Goal: Information Seeking & Learning: Check status

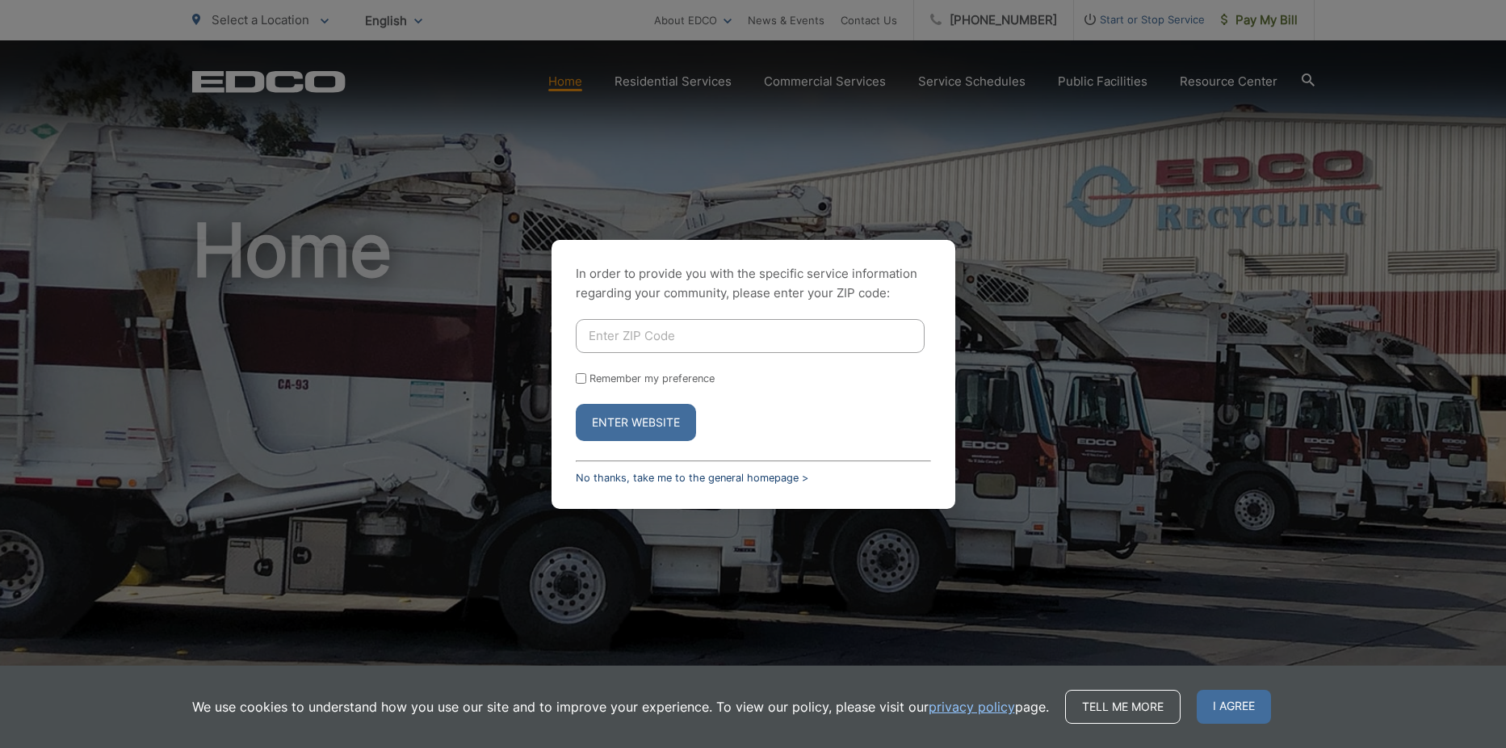
click at [694, 473] on link "No thanks, take me to the general homepage >" at bounding box center [692, 477] width 233 height 12
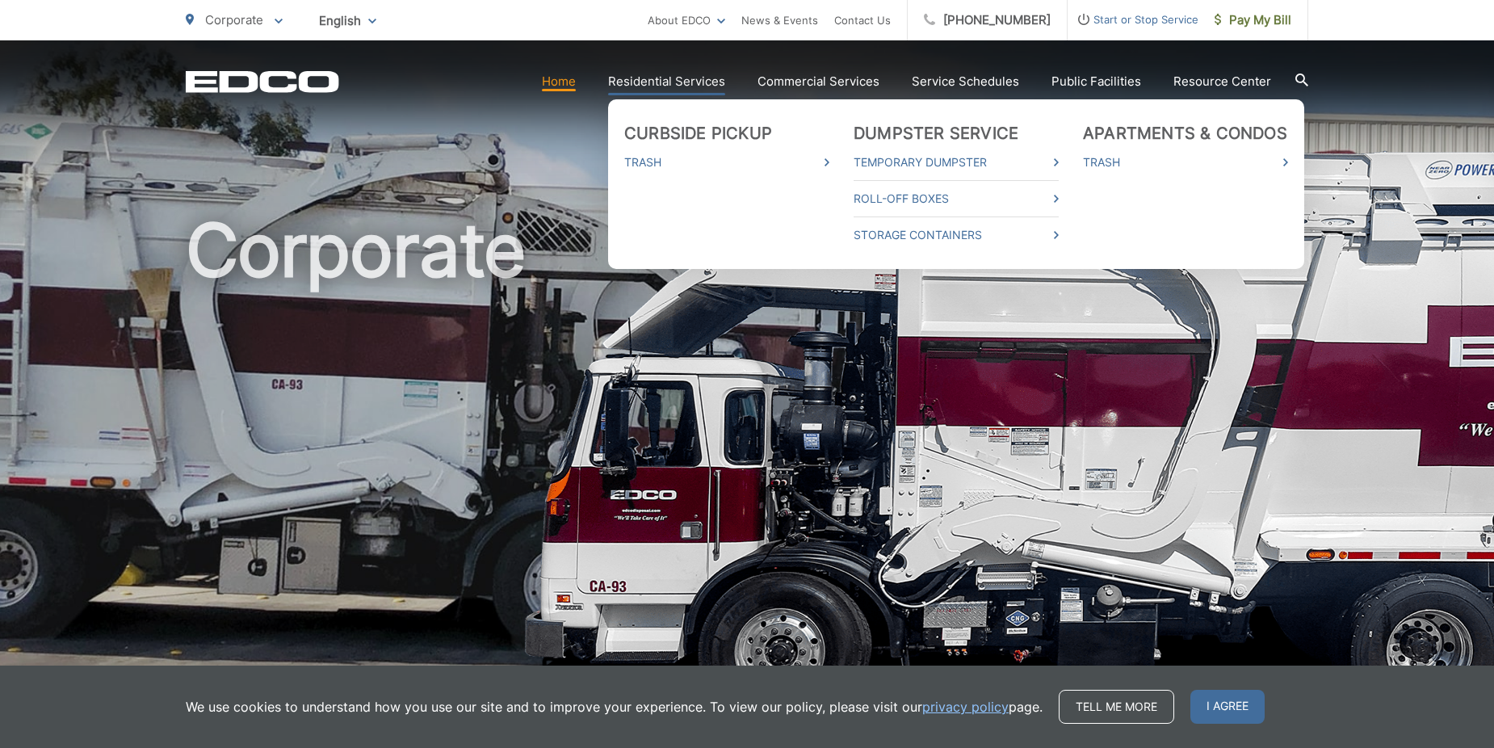
click at [654, 83] on link "Residential Services" at bounding box center [666, 81] width 117 height 19
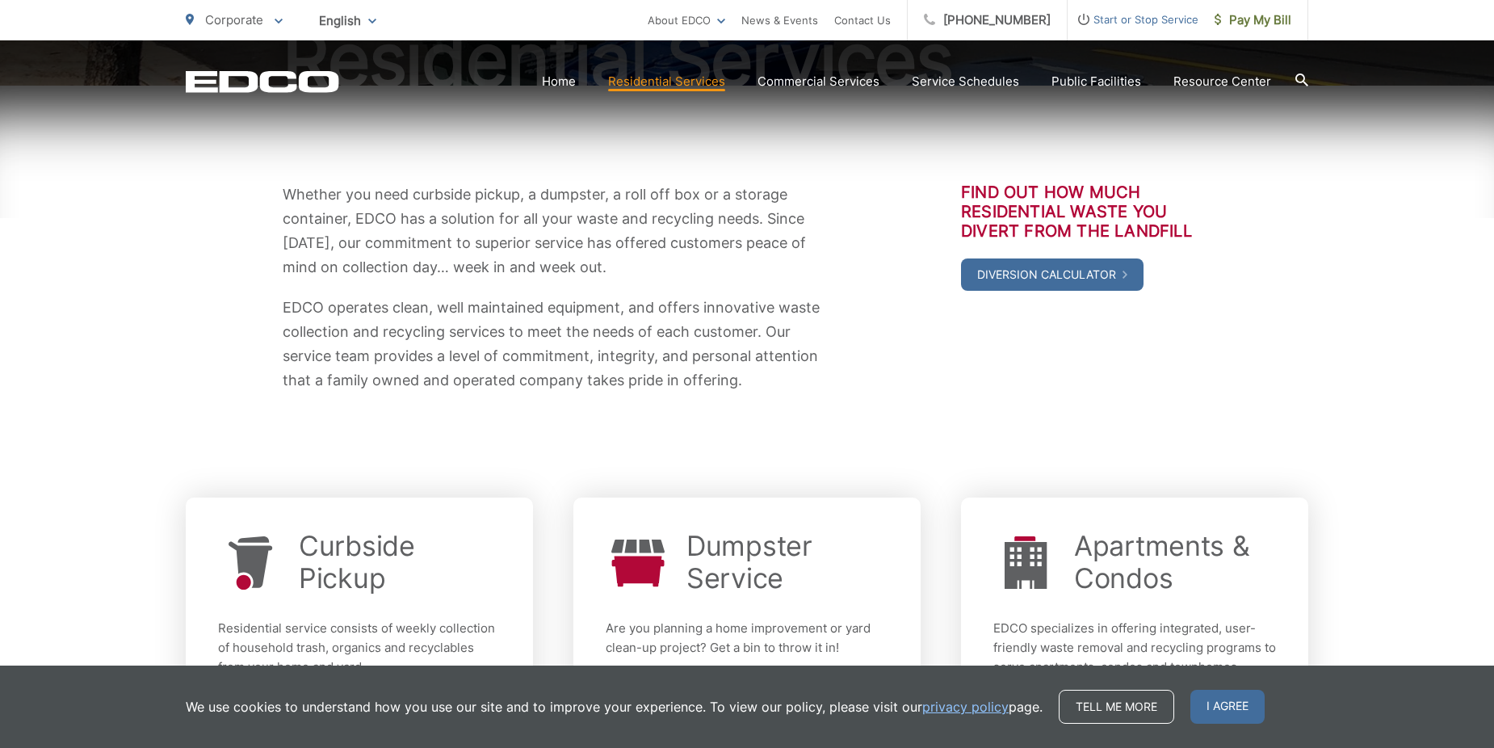
scroll to position [430, 0]
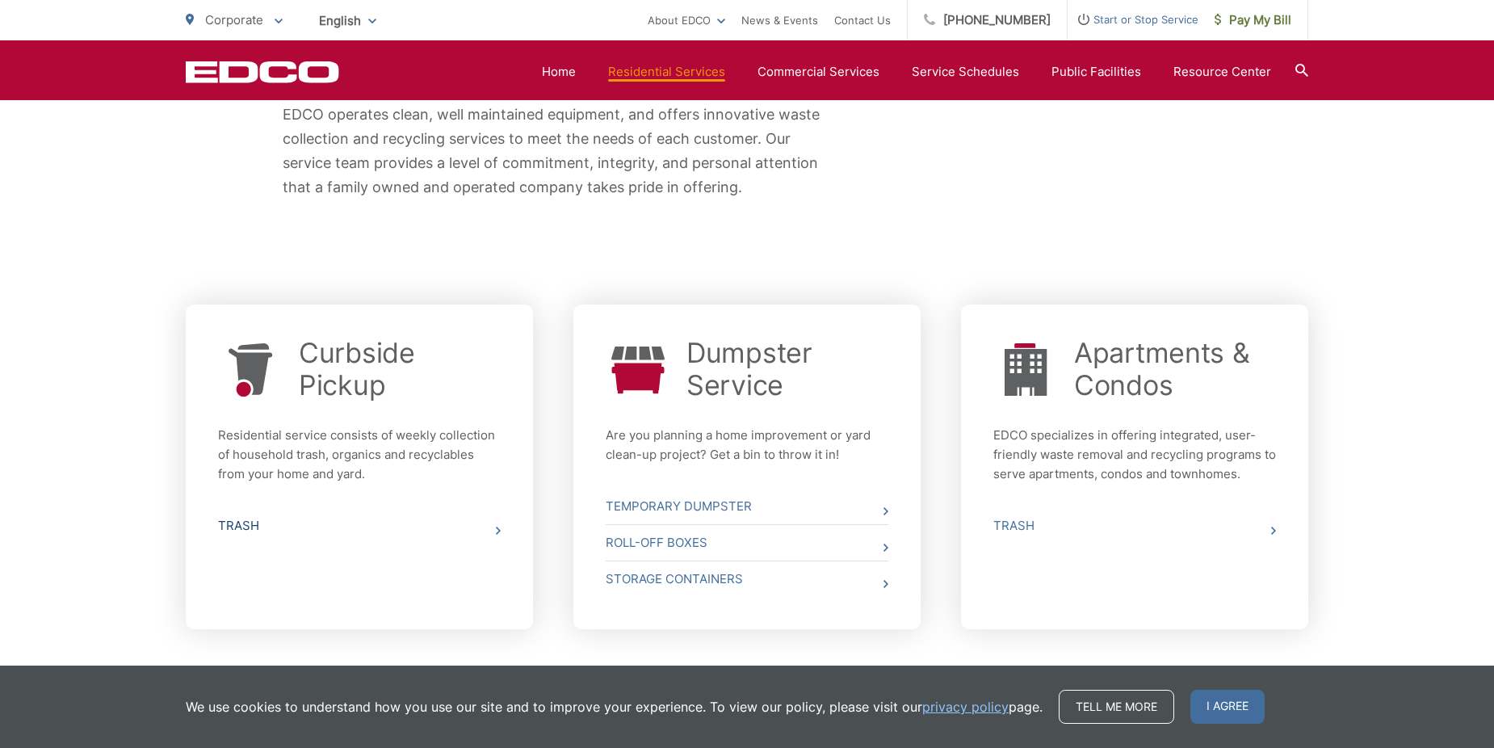
click at [499, 528] on icon at bounding box center [498, 530] width 5 height 8
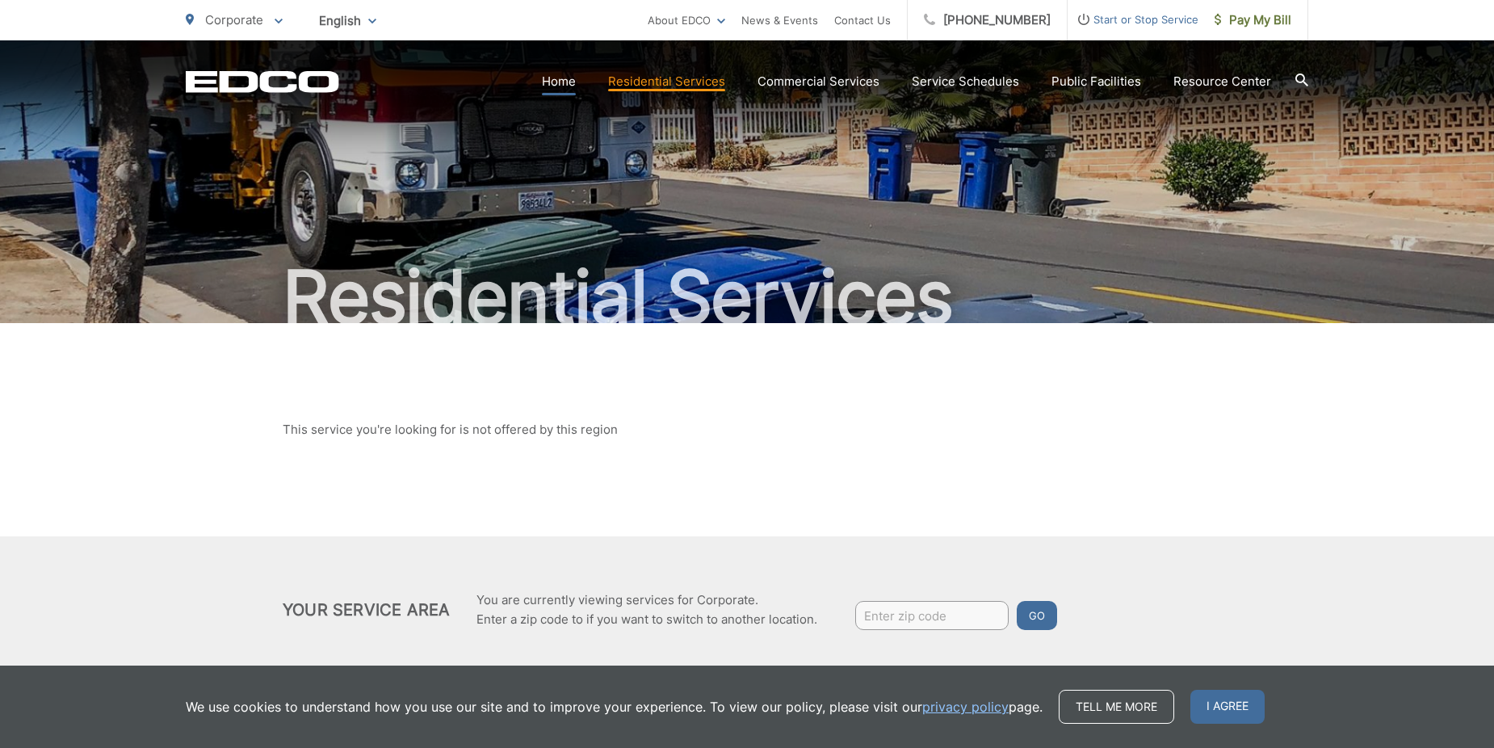
click at [561, 78] on link "Home" at bounding box center [559, 81] width 34 height 19
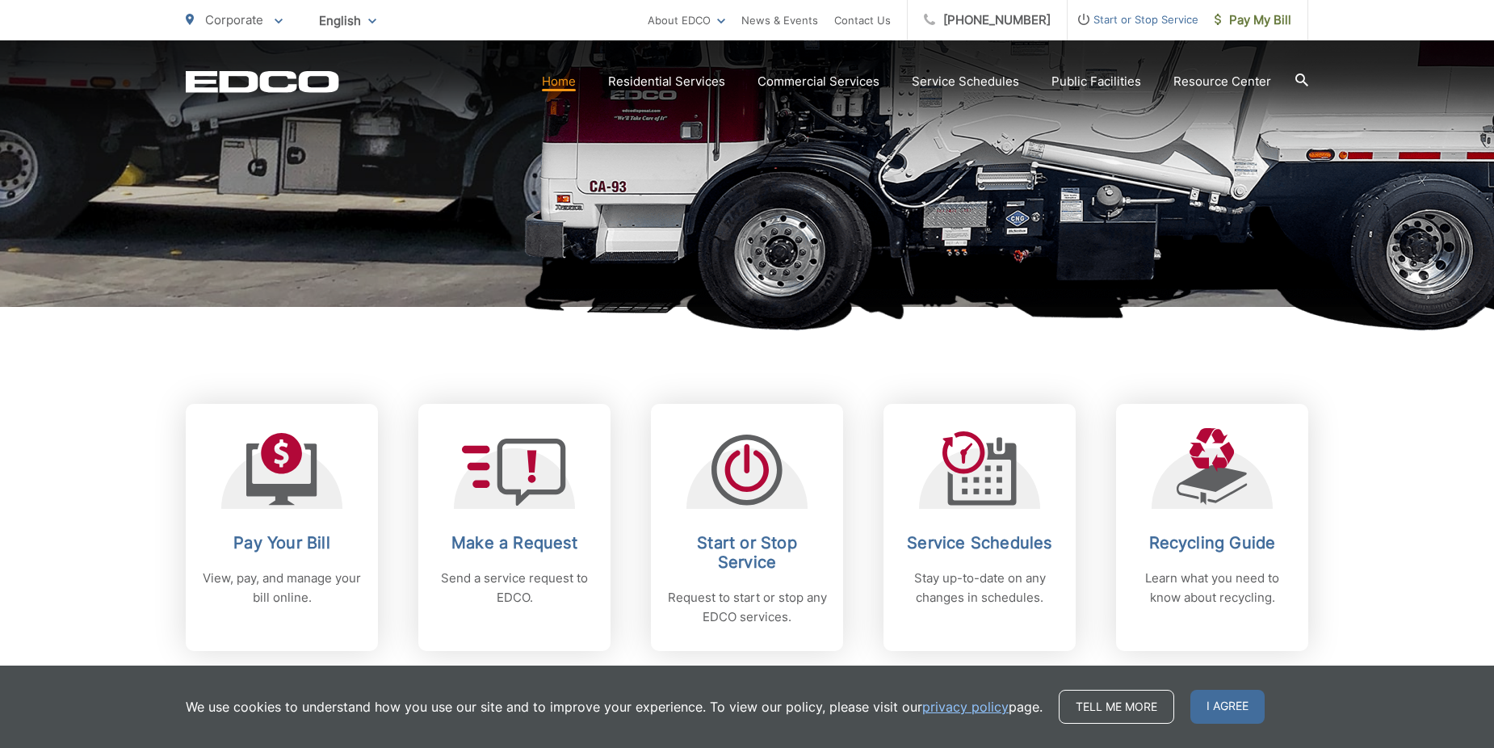
scroll to position [430, 0]
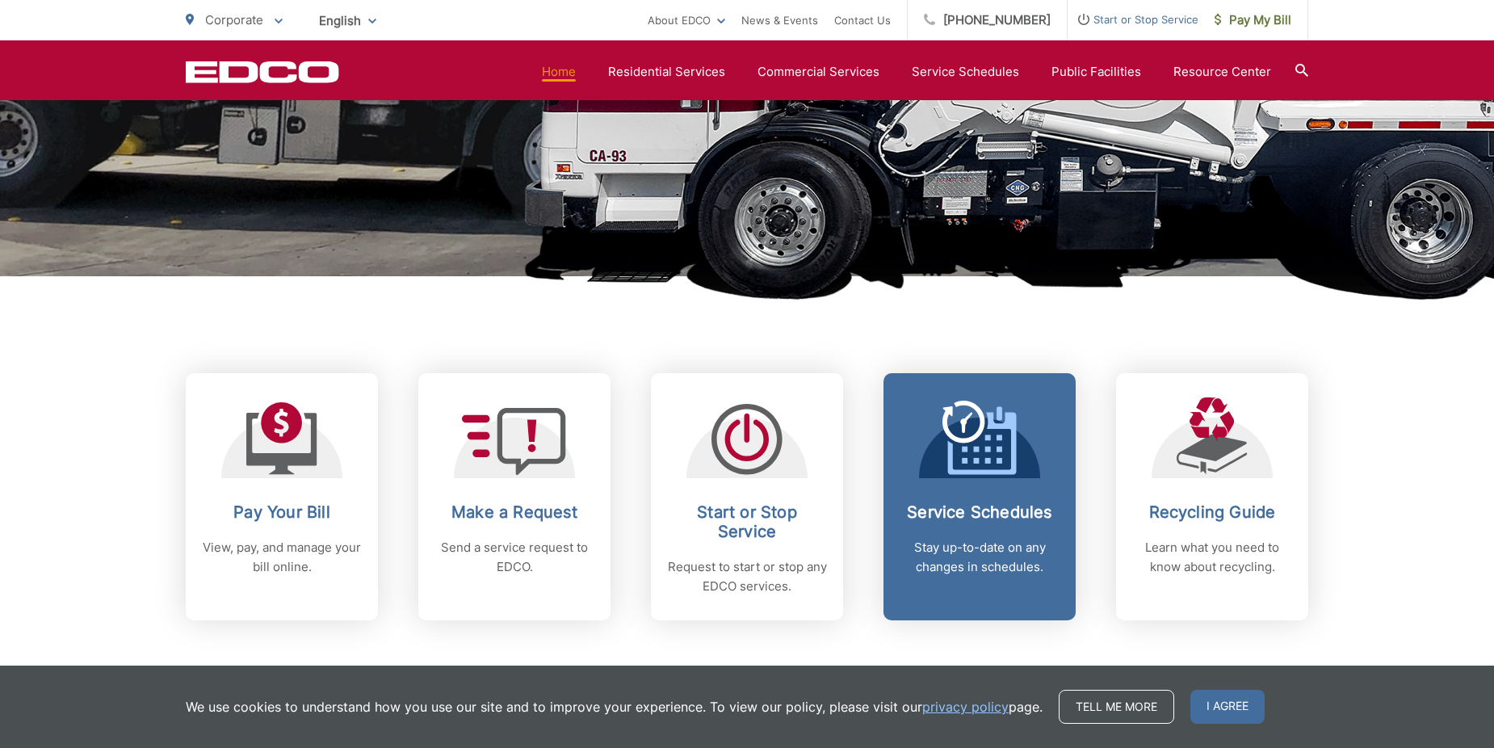
click at [966, 478] on link "Service Schedules Stay up-to-date on any changes in schedules." at bounding box center [979, 496] width 192 height 247
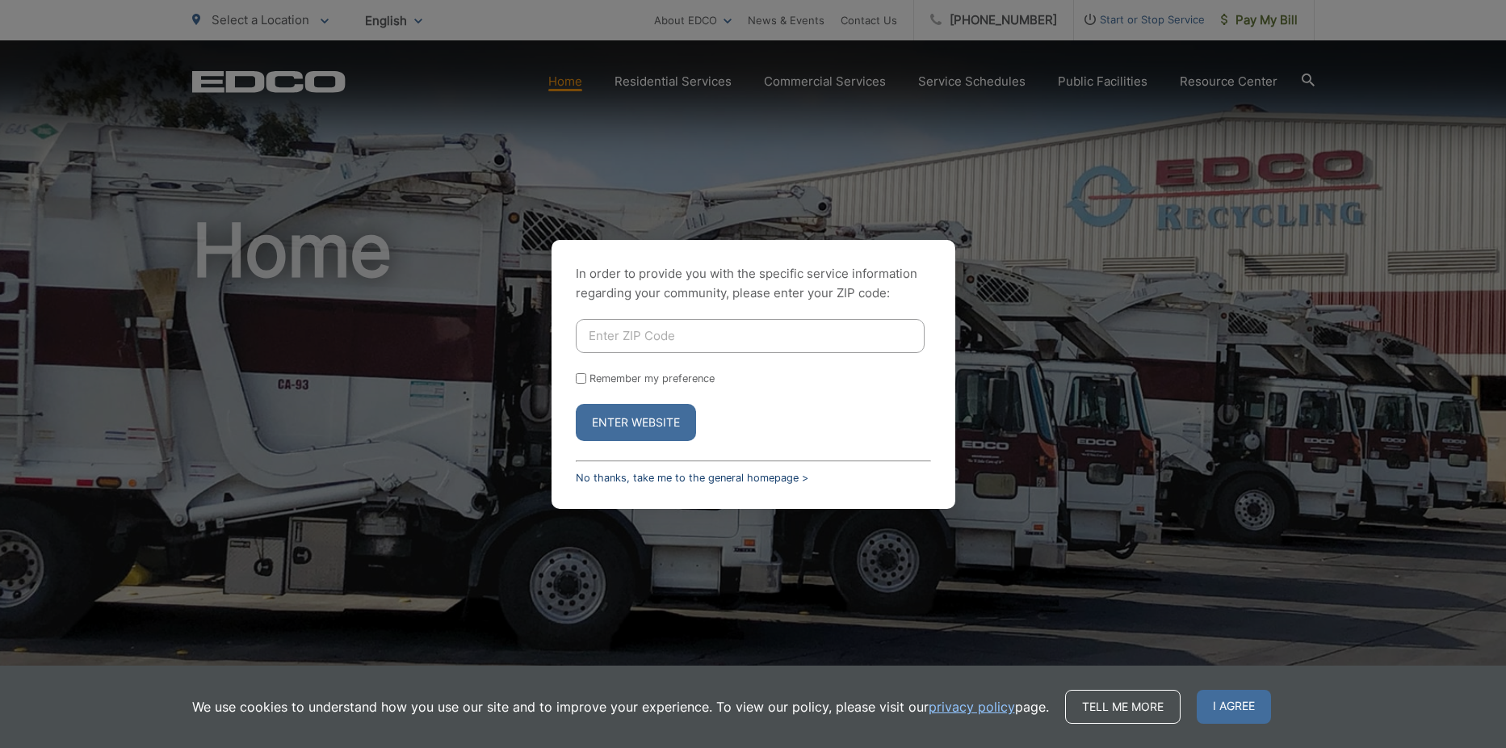
click at [712, 480] on link "No thanks, take me to the general homepage >" at bounding box center [692, 477] width 233 height 12
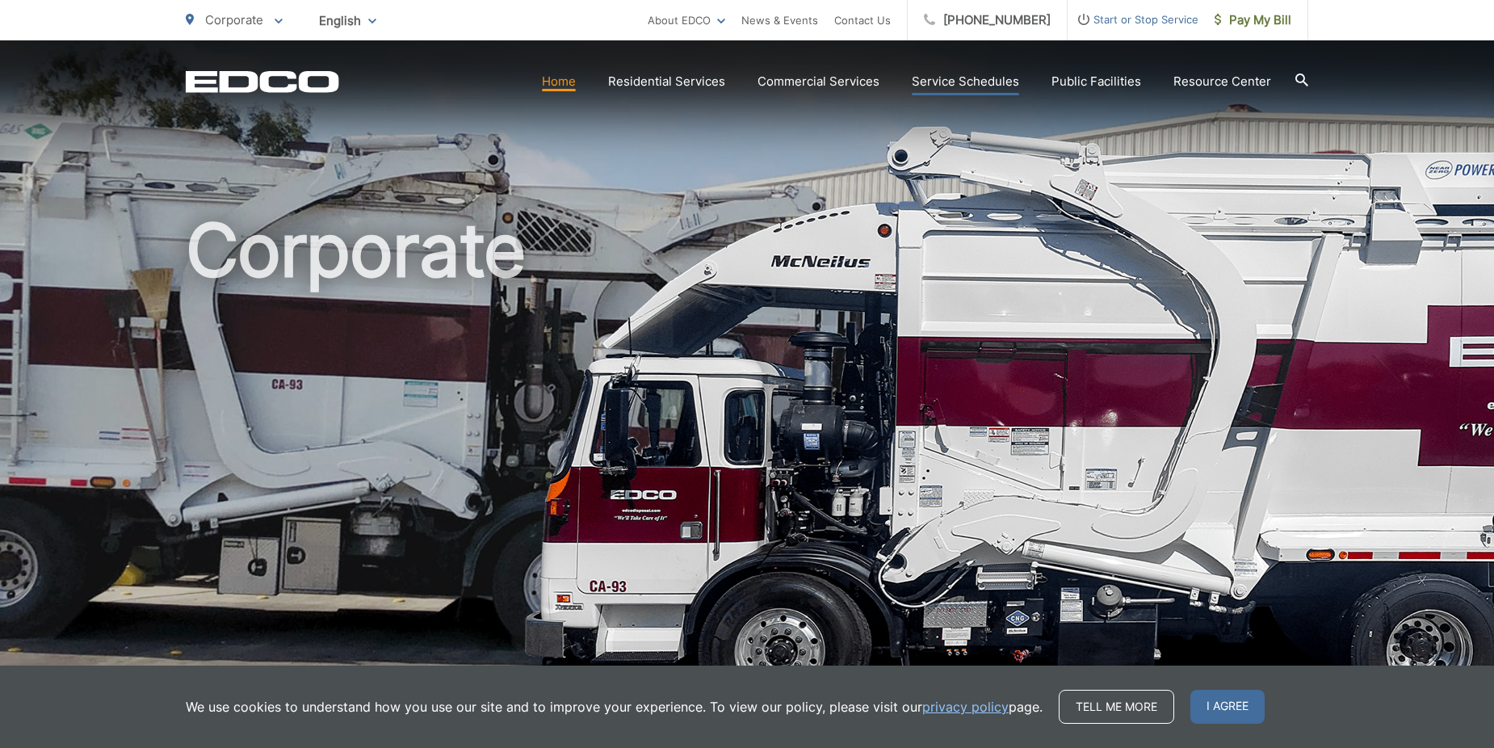
click at [983, 83] on link "Service Schedules" at bounding box center [965, 81] width 107 height 19
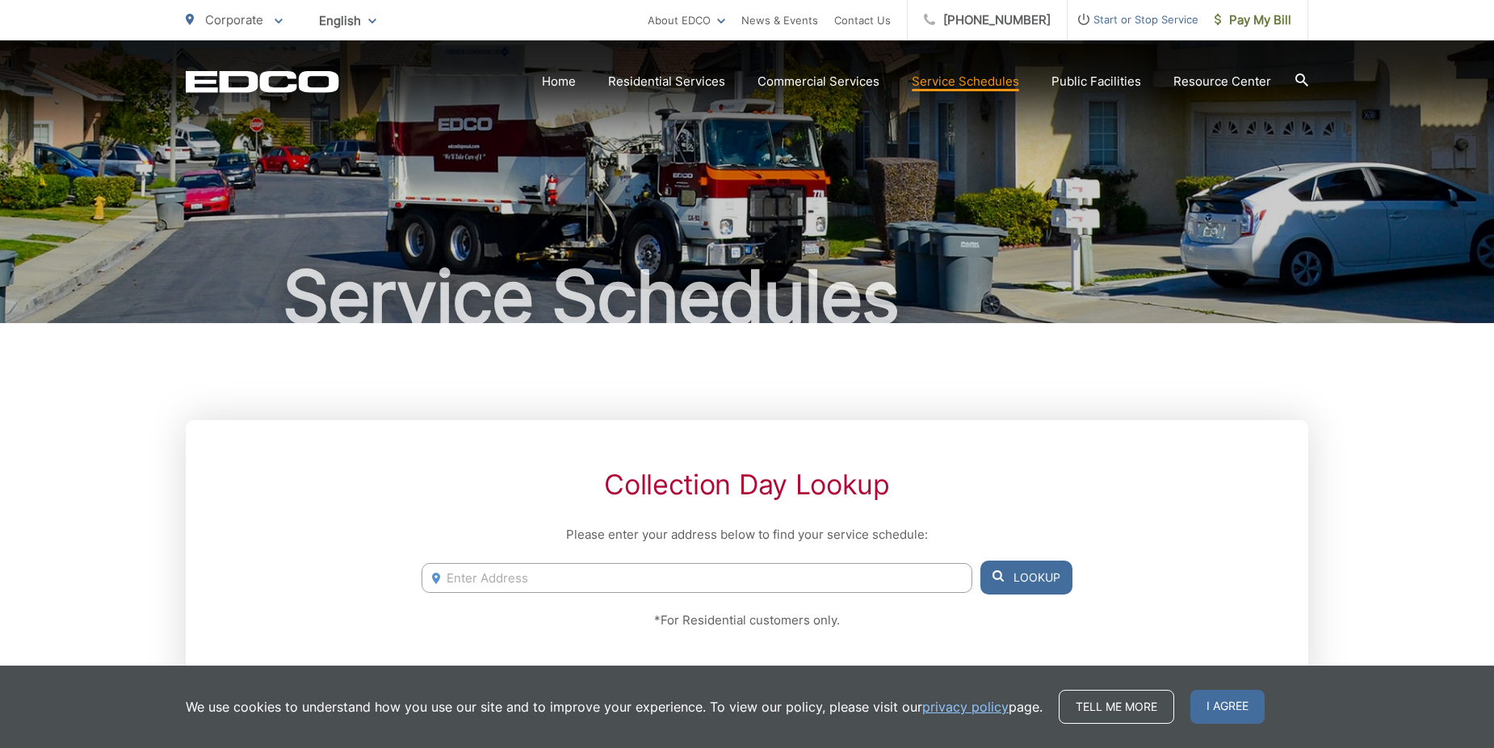
click at [245, 13] on span "Corporate" at bounding box center [234, 19] width 58 height 15
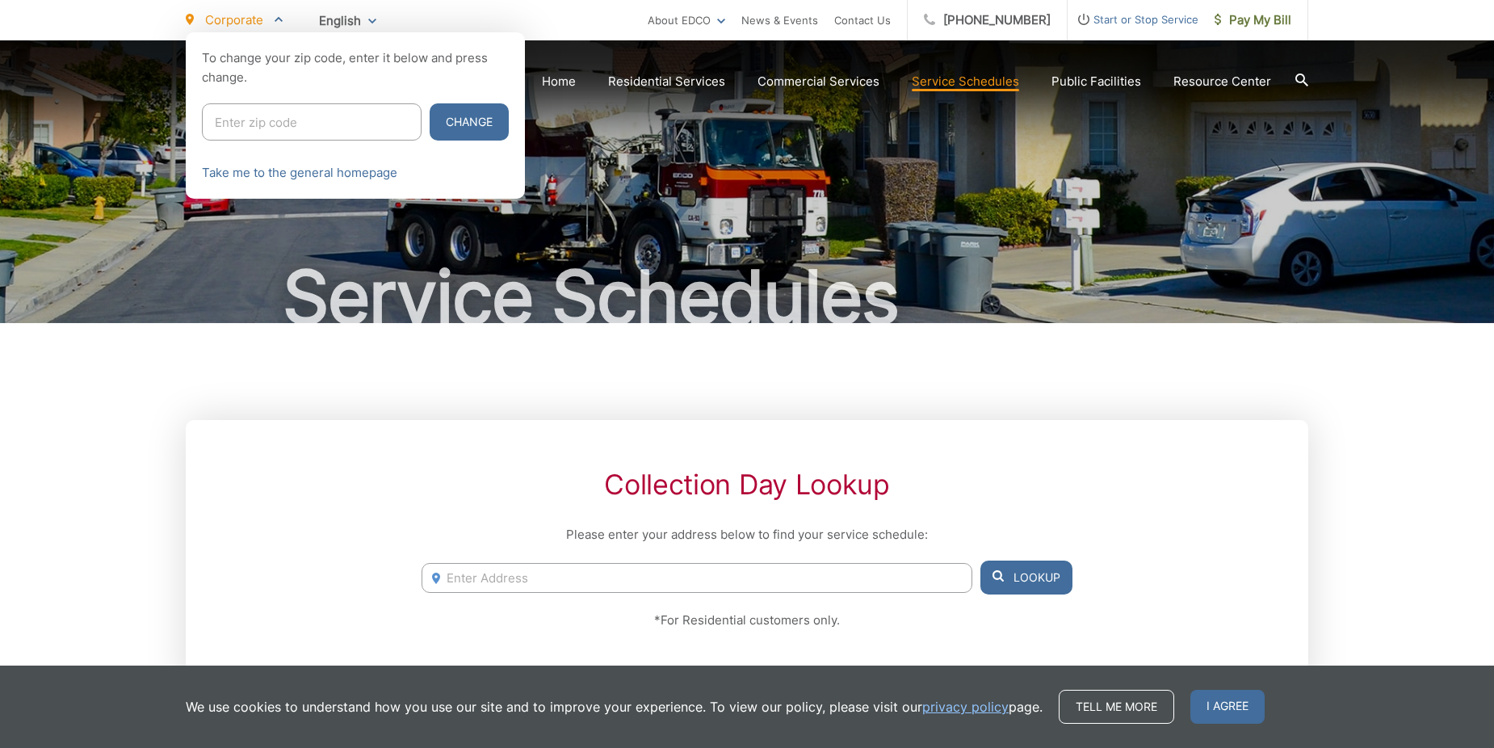
click at [244, 13] on span "Corporate" at bounding box center [234, 19] width 58 height 15
